Goal: Task Accomplishment & Management: Complete application form

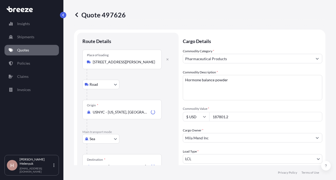
select select "Road"
select select "Sea"
select select "Road"
select select "1"
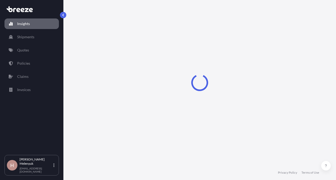
select select "2025"
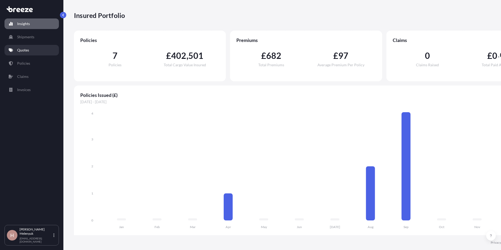
click at [43, 46] on link "Quotes" at bounding box center [31, 50] width 54 height 11
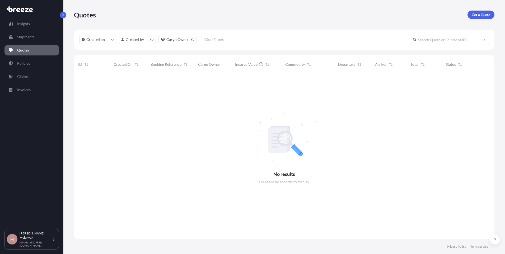
scroll to position [164, 417]
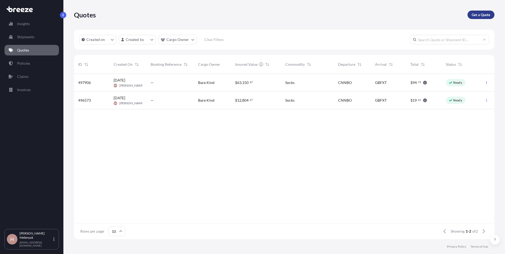
click at [336, 15] on p "Get a Quote" at bounding box center [481, 14] width 19 height 5
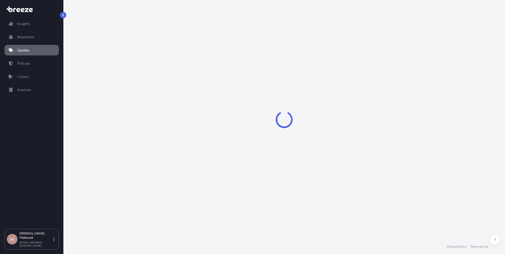
select select "Sea"
select select "1"
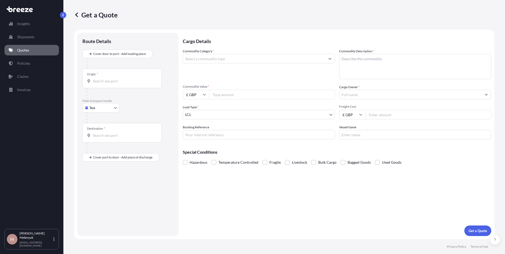
click at [101, 109] on body "Insights Shipments Quotes Policies Claims Invoices H [PERSON_NAME] [EMAIL_ADDRE…" at bounding box center [252, 127] width 505 height 254
click at [100, 139] on span "Road" at bounding box center [97, 140] width 8 height 5
select select "Road"
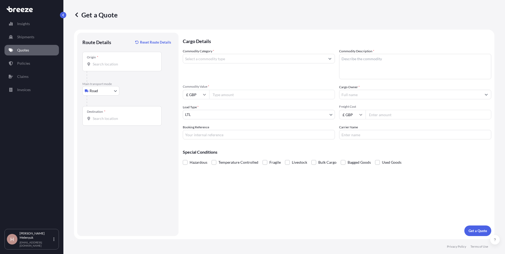
click at [116, 68] on div "Origin *" at bounding box center [121, 62] width 79 height 20
click at [116, 67] on input "Origin *" at bounding box center [124, 64] width 62 height 5
paste input "[STREET_ADDRESS]"
click at [120, 80] on span "[STREET_ADDRESS]" at bounding box center [116, 81] width 33 height 5
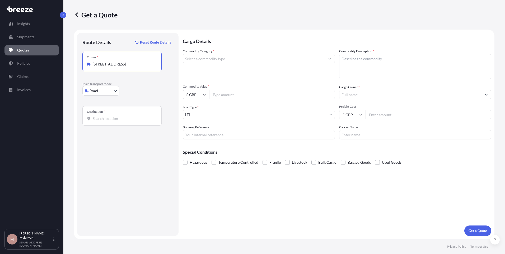
type input "[STREET_ADDRESS]"
click at [116, 120] on input "Destination *" at bounding box center [124, 118] width 62 height 5
paste input "Av. [PERSON_NAME][STREET_ADDRESS]"
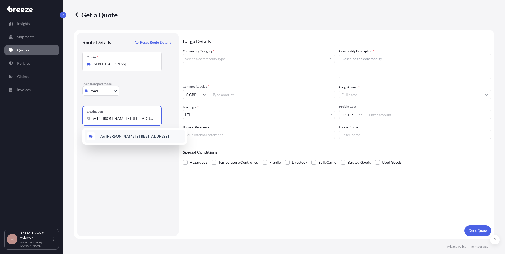
click at [129, 136] on b "Av. [PERSON_NAME][STREET_ADDRESS]" at bounding box center [134, 136] width 68 height 4
type input "Av. [PERSON_NAME][STREET_ADDRESS]"
click at [265, 60] on input "Commodity Category *" at bounding box center [254, 59] width 142 height 10
click at [336, 180] on button "Get a Quote" at bounding box center [478, 231] width 27 height 11
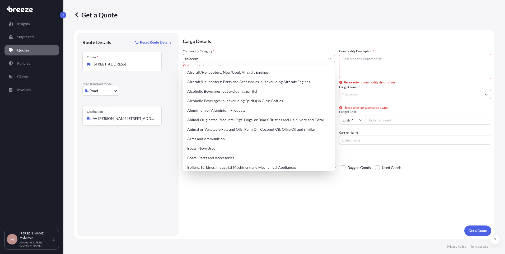
click at [265, 60] on input "telecom" at bounding box center [254, 59] width 142 height 10
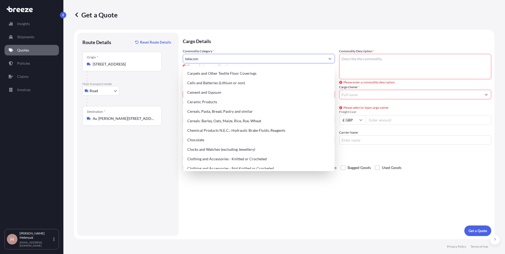
scroll to position [107, 0]
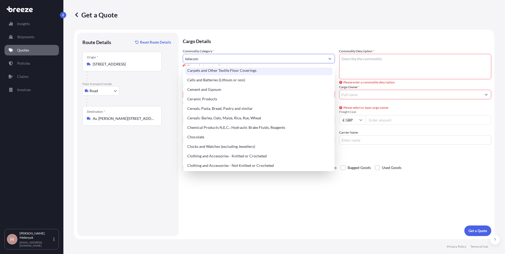
drag, startPoint x: 207, startPoint y: 58, endPoint x: 169, endPoint y: 54, distance: 38.0
click at [169, 54] on form "Route Details Reset Route Details Place of loading Road Road Rail Origin * Merc…" at bounding box center [284, 135] width 421 height 210
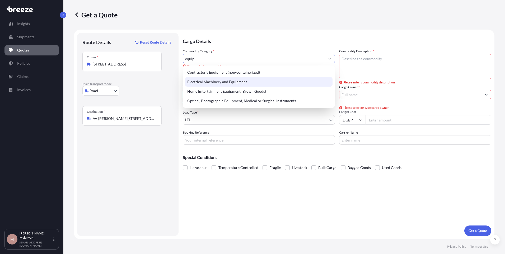
click at [199, 81] on div "Electrical Machinery and Equipment" at bounding box center [259, 82] width 148 height 10
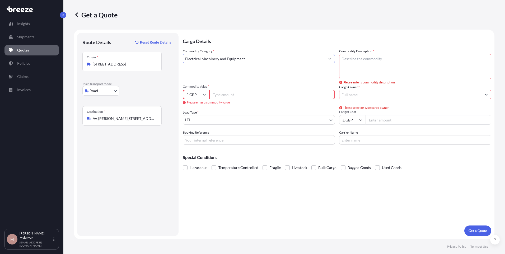
type input "Electrical Machinery and Equipment"
click at [336, 67] on textarea "Commodity Description *" at bounding box center [415, 66] width 152 height 25
click at [336, 70] on textarea "Commodity Description *" at bounding box center [415, 66] width 152 height 25
paste textarea "Telecommunications Equipment"
type textarea "Telecommunications Equipment"
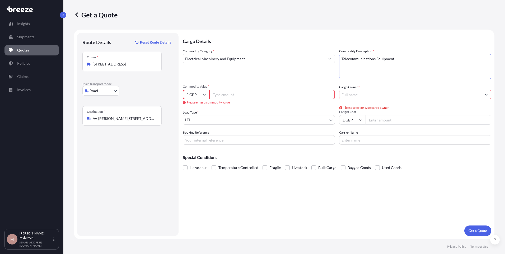
click at [336, 96] on input "Cargo Owner *" at bounding box center [411, 95] width 142 height 10
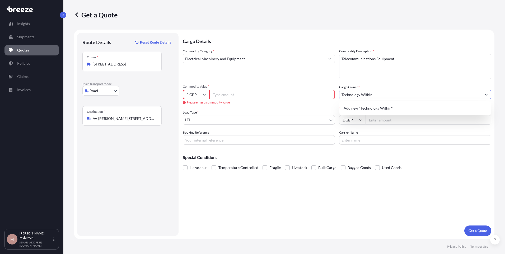
type input "Technology Within"
click at [323, 110] on div "Load Type * LTL" at bounding box center [259, 117] width 152 height 15
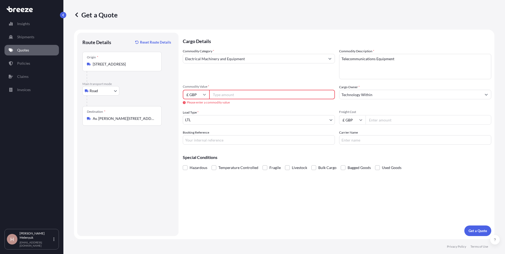
click at [197, 94] on input "£ GBP" at bounding box center [196, 95] width 26 height 10
click at [225, 95] on input "Commodity Value *" at bounding box center [272, 95] width 126 height 10
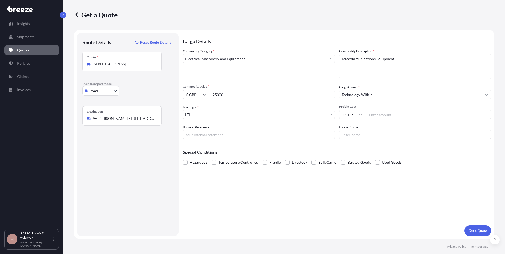
type input "25000"
click at [336, 116] on input "Freight Cost" at bounding box center [429, 115] width 126 height 10
type input "200"
click at [271, 127] on div "Booking Reference" at bounding box center [259, 132] width 152 height 15
click at [187, 163] on span at bounding box center [185, 162] width 5 height 5
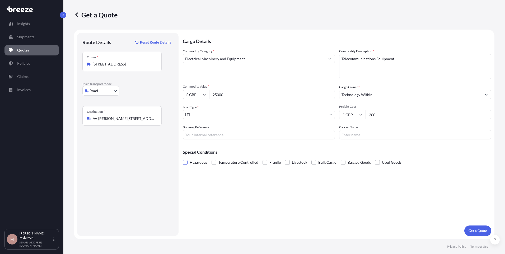
click at [183, 159] on input "Hazardous" at bounding box center [183, 159] width 0 height 0
click at [336, 180] on p "Get a Quote" at bounding box center [478, 230] width 19 height 5
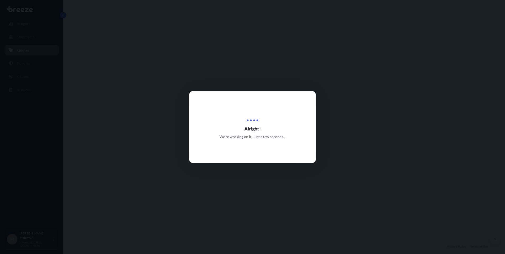
select select "Road"
select select "1"
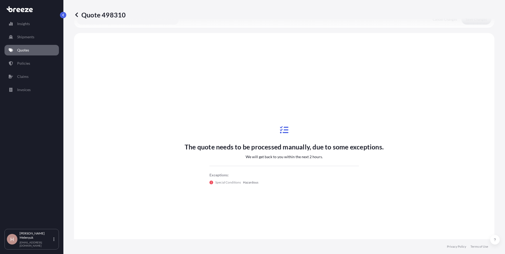
scroll to position [159, 0]
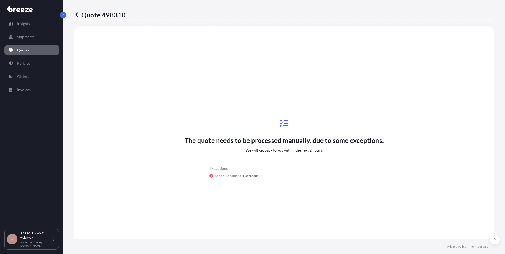
click at [31, 47] on link "Quotes" at bounding box center [31, 50] width 54 height 11
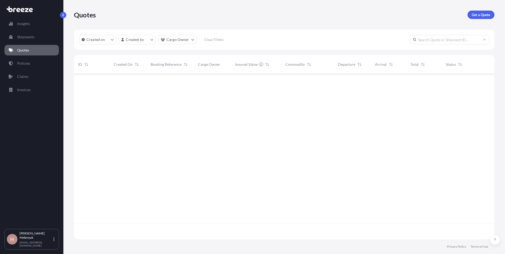
scroll to position [164, 417]
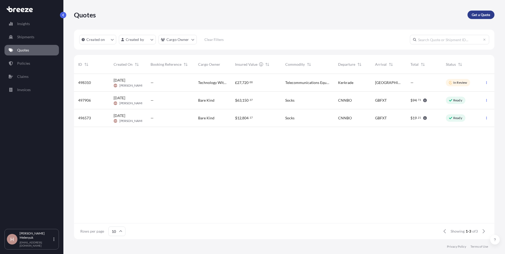
click at [336, 13] on p "Get a Quote" at bounding box center [481, 14] width 19 height 5
select select "Sea"
select select "1"
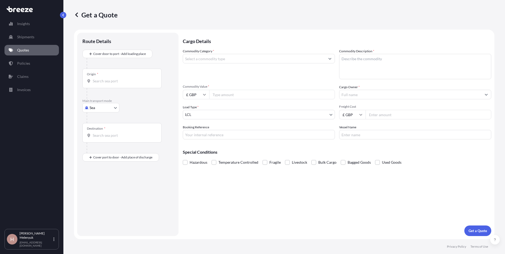
click at [98, 109] on body "Insights Shipments Quotes Policies Claims Invoices H [PERSON_NAME] [EMAIL_ADDRE…" at bounding box center [252, 127] width 505 height 254
click at [99, 139] on span "Road" at bounding box center [97, 140] width 8 height 5
select select "Road"
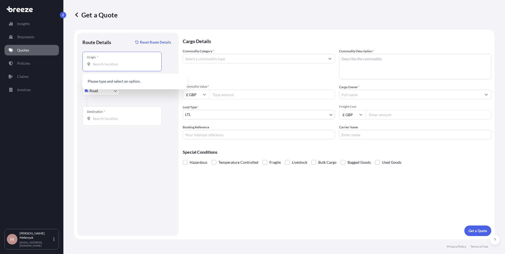
click at [101, 62] on input "Origin *" at bounding box center [124, 64] width 62 height 5
paste input "[STREET_ADDRESS]"
click at [116, 80] on span "[STREET_ADDRESS]" at bounding box center [116, 81] width 33 height 5
type input "[STREET_ADDRESS]"
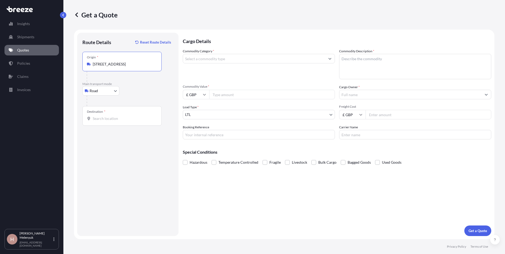
scroll to position [0, 0]
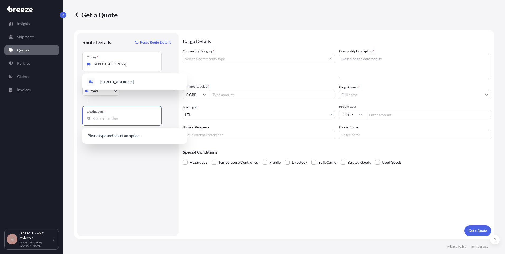
click at [105, 119] on input "Destination *" at bounding box center [124, 118] width 62 height 5
paste input "GF & L1, [STREET_ADDRESS]"
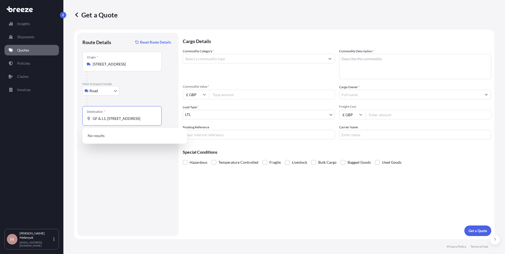
scroll to position [0, 19]
click at [126, 158] on div "Route Details Reset Route Details Place of loading Road Road Rail Origin * Merc…" at bounding box center [127, 134] width 91 height 193
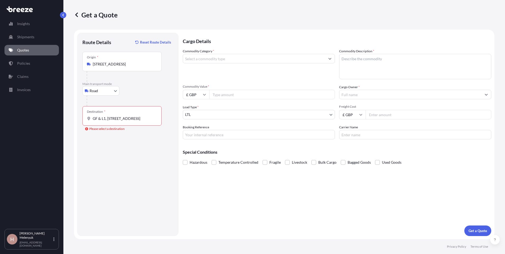
click at [114, 122] on div "Destination * GF & L1, [STREET_ADDRESS]" at bounding box center [121, 116] width 79 height 20
click at [114, 121] on input "GF & L1, [STREET_ADDRESS]" at bounding box center [124, 118] width 62 height 5
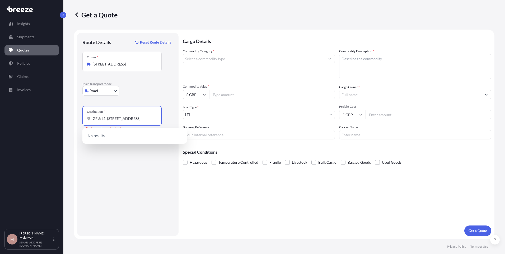
click at [113, 119] on input "GF & L1, [STREET_ADDRESS]" at bounding box center [124, 118] width 62 height 5
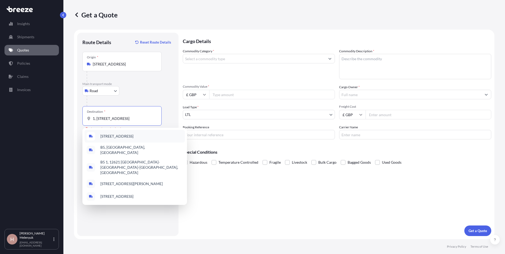
click at [128, 136] on span "[STREET_ADDRESS]" at bounding box center [116, 136] width 33 height 5
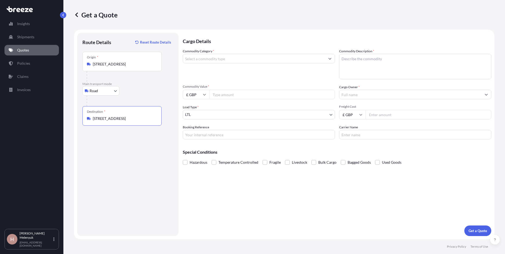
type input "[STREET_ADDRESS]"
click at [233, 58] on input "Commodity Category *" at bounding box center [254, 59] width 142 height 10
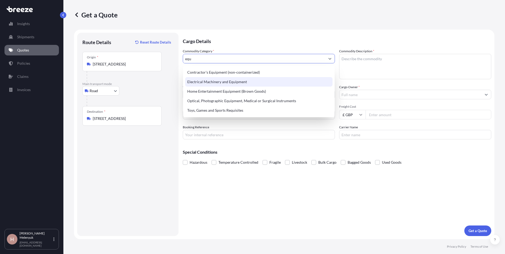
click at [228, 80] on div "Electrical Machinery and Equipment" at bounding box center [259, 82] width 148 height 10
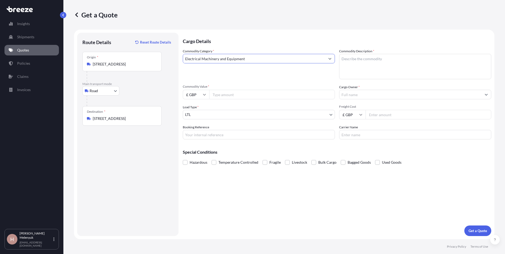
type input "Electrical Machinery and Equipment"
click at [336, 60] on textarea "Commodity Description *" at bounding box center [415, 66] width 152 height 25
drag, startPoint x: 398, startPoint y: 65, endPoint x: 360, endPoint y: 62, distance: 38.1
click at [336, 62] on textarea "Commodity Description *" at bounding box center [415, 66] width 152 height 25
paste textarea "Telecommunications Equipment"
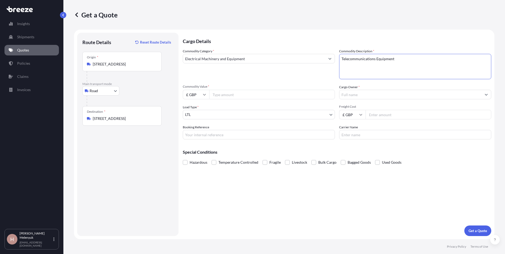
type textarea "Telecommunications Equipment"
click at [259, 96] on input "Commodity Value *" at bounding box center [272, 95] width 126 height 10
type input "54000"
click at [336, 97] on input "Cargo Owner *" at bounding box center [411, 95] width 142 height 10
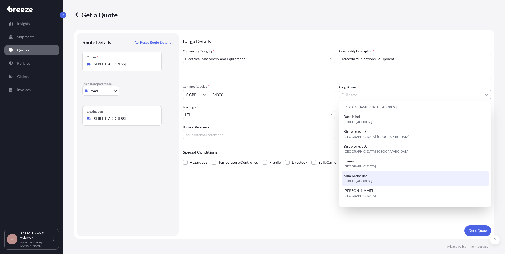
scroll to position [32, 0]
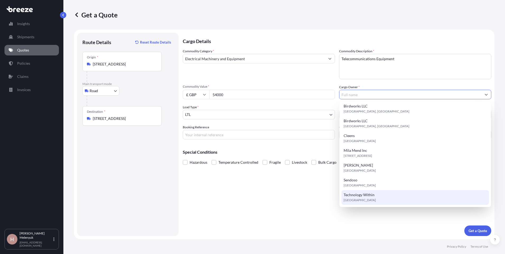
click at [336, 180] on span "Technology Within" at bounding box center [359, 194] width 31 height 5
type input "Technology Within"
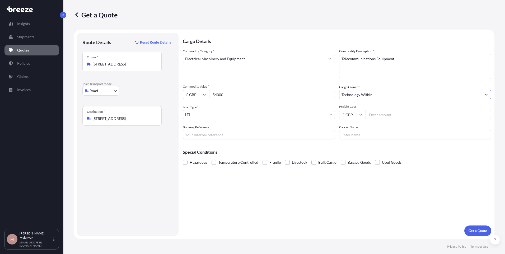
click at [336, 116] on input "Freight Cost" at bounding box center [429, 115] width 126 height 10
type input "300"
click at [330, 153] on p "Special Conditions" at bounding box center [337, 152] width 309 height 4
click at [199, 164] on span "Hazardous" at bounding box center [199, 163] width 18 height 8
click at [183, 159] on input "Hazardous" at bounding box center [183, 159] width 0 height 0
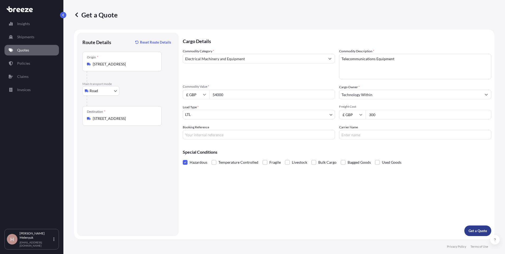
click at [336, 180] on button "Get a Quote" at bounding box center [478, 231] width 27 height 11
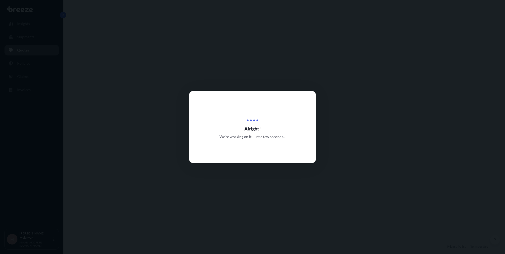
select select "Road"
select select "1"
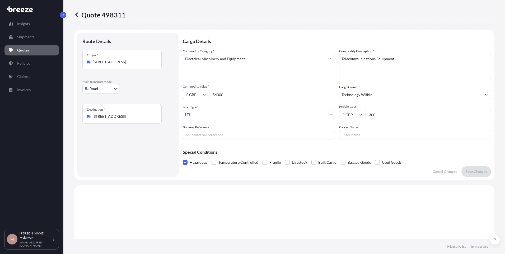
click at [14, 47] on link "Quotes" at bounding box center [31, 50] width 54 height 11
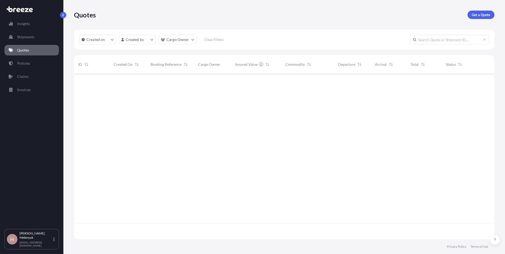
scroll to position [164, 417]
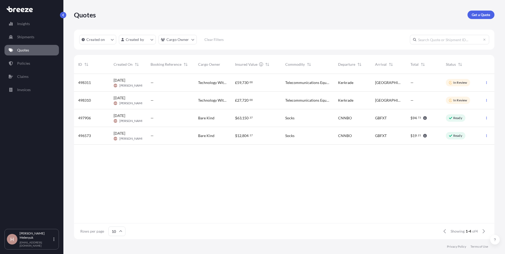
click at [100, 180] on div "498311 [DATE] HM [PERSON_NAME] — Technology Within £ 59 , 730 . 00 Telecommunic…" at bounding box center [284, 148] width 421 height 149
